Goal: Find specific page/section: Find specific page/section

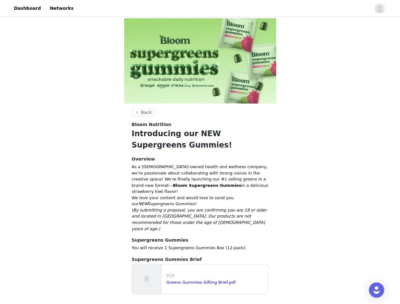
click at [200, 152] on section "Back Bloom Nutrition Introducing our NEW Supergreens Gummies! Overview As a [DE…" at bounding box center [200, 208] width 152 height 198
click at [200, 9] on div at bounding box center [224, 8] width 294 height 14
click at [380, 9] on icon "avatar" at bounding box center [380, 8] width 6 height 10
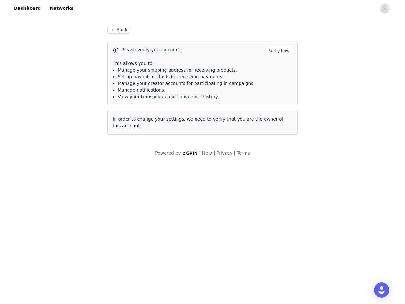
click at [200, 303] on body "Dashboard Networks Back Please verify your account. Verify Now This allows you …" at bounding box center [202, 152] width 405 height 304
click at [377, 290] on div "Open Intercom Messenger" at bounding box center [381, 290] width 15 height 15
